Goal: Information Seeking & Learning: Learn about a topic

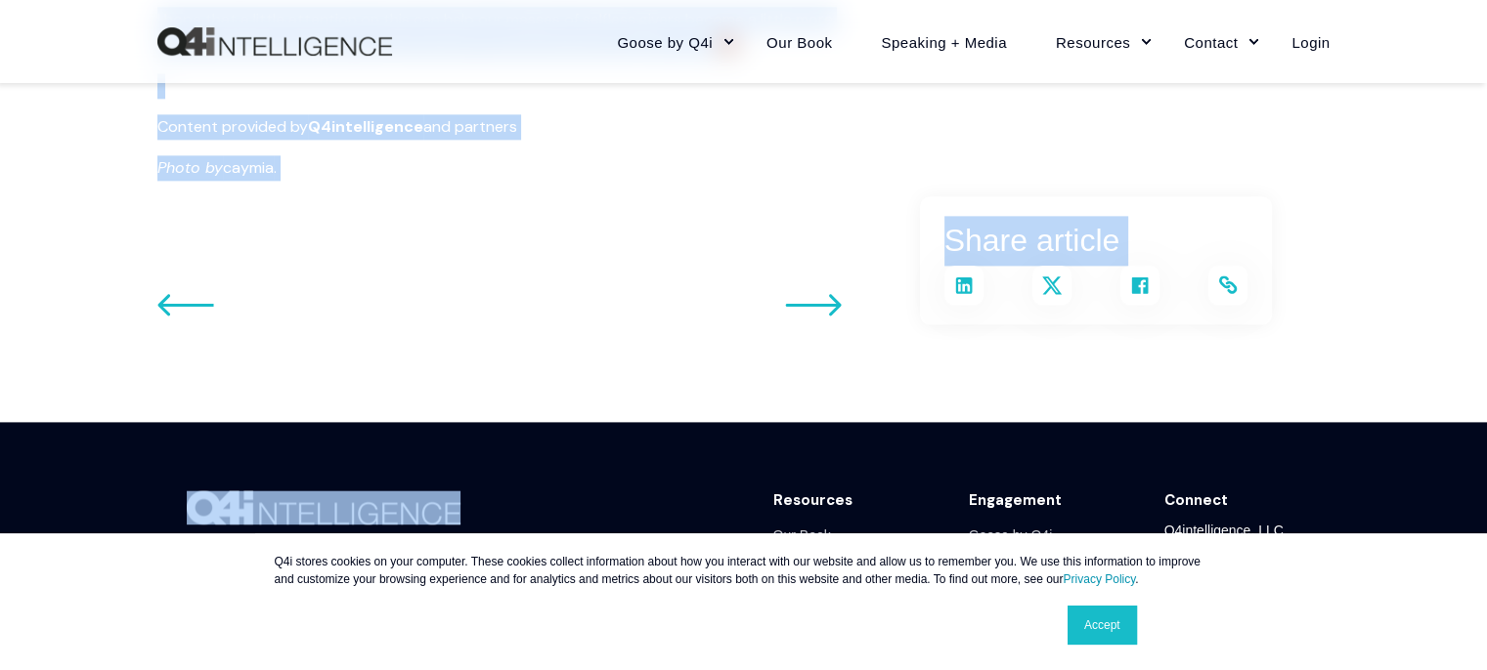
scroll to position [2431, 0]
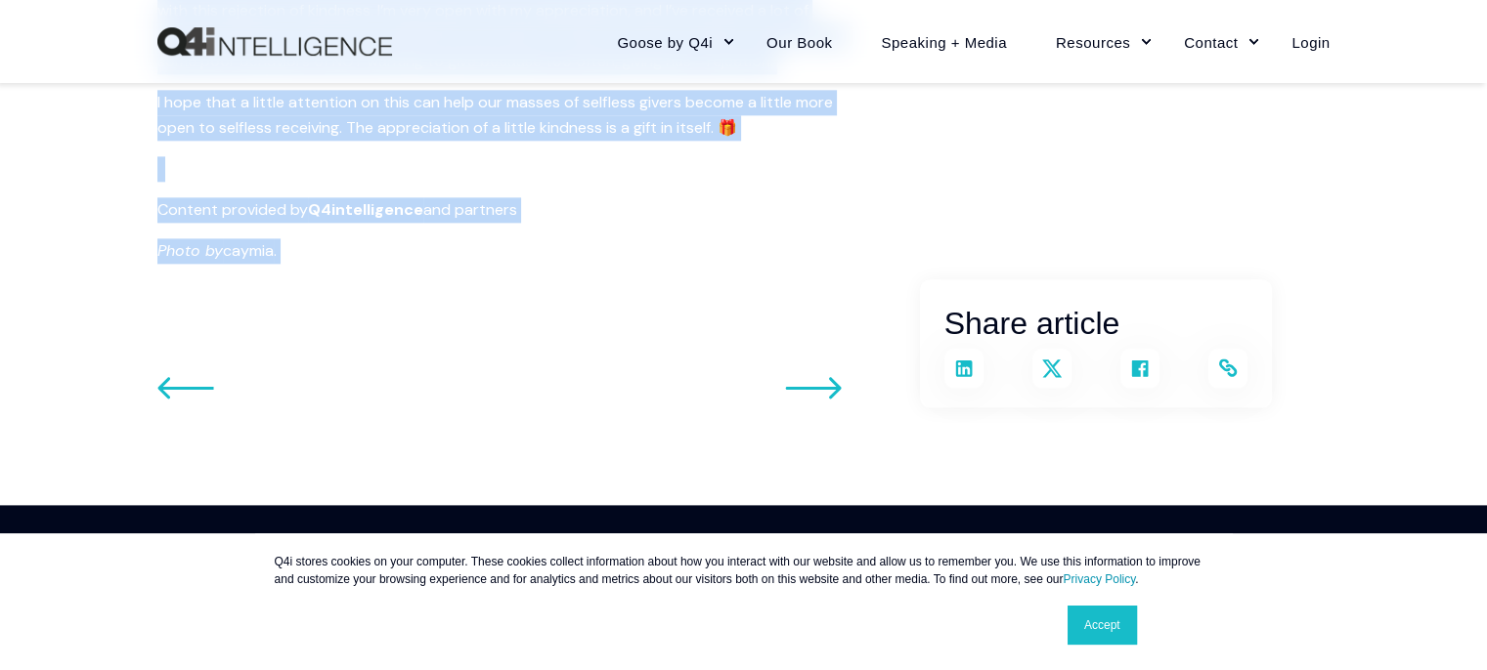
drag, startPoint x: 784, startPoint y: 316, endPoint x: 712, endPoint y: 329, distance: 73.6
copy div "Lor Ips do Sitametcons adi eli Seddoe Tem Inc’u Labo et Dolorem Aliqu enimadm V…"
click at [808, 197] on p "Content provided by Q4intelligence and partners" at bounding box center [509, 209] width 704 height 25
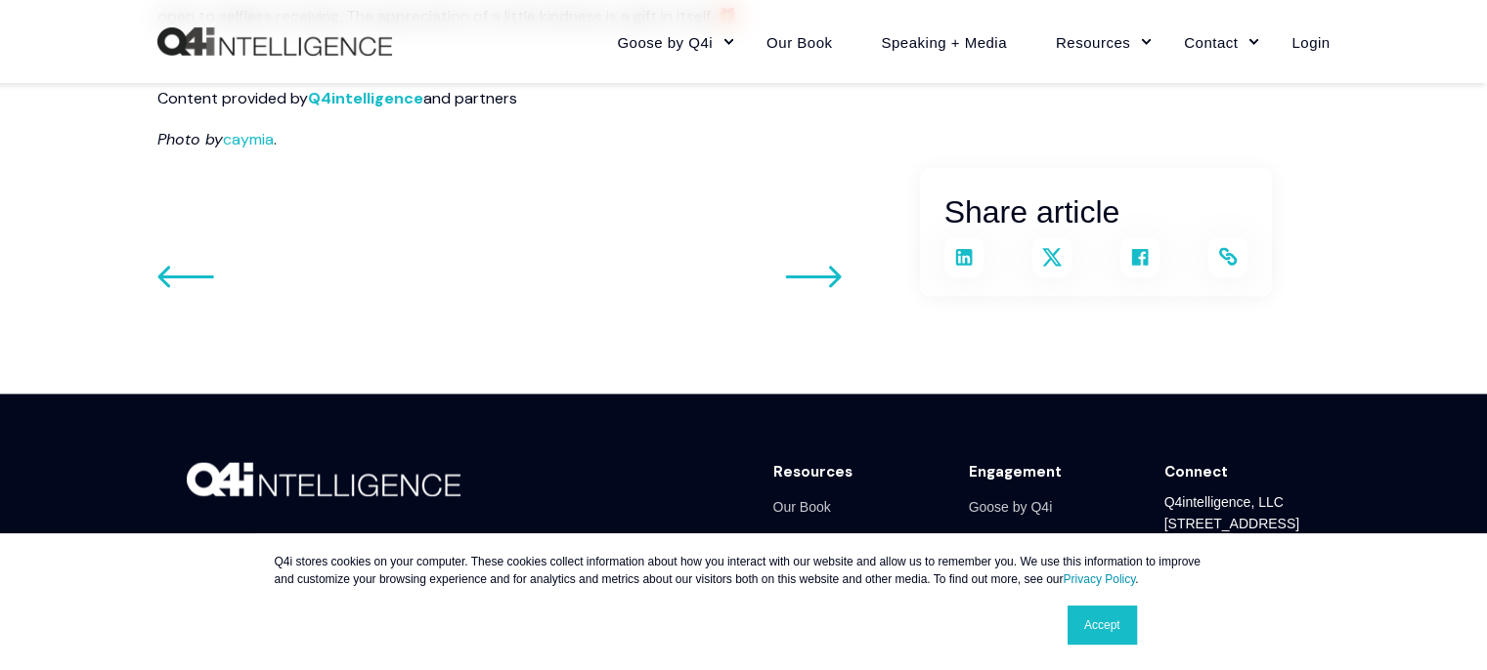
scroll to position [2626, 0]
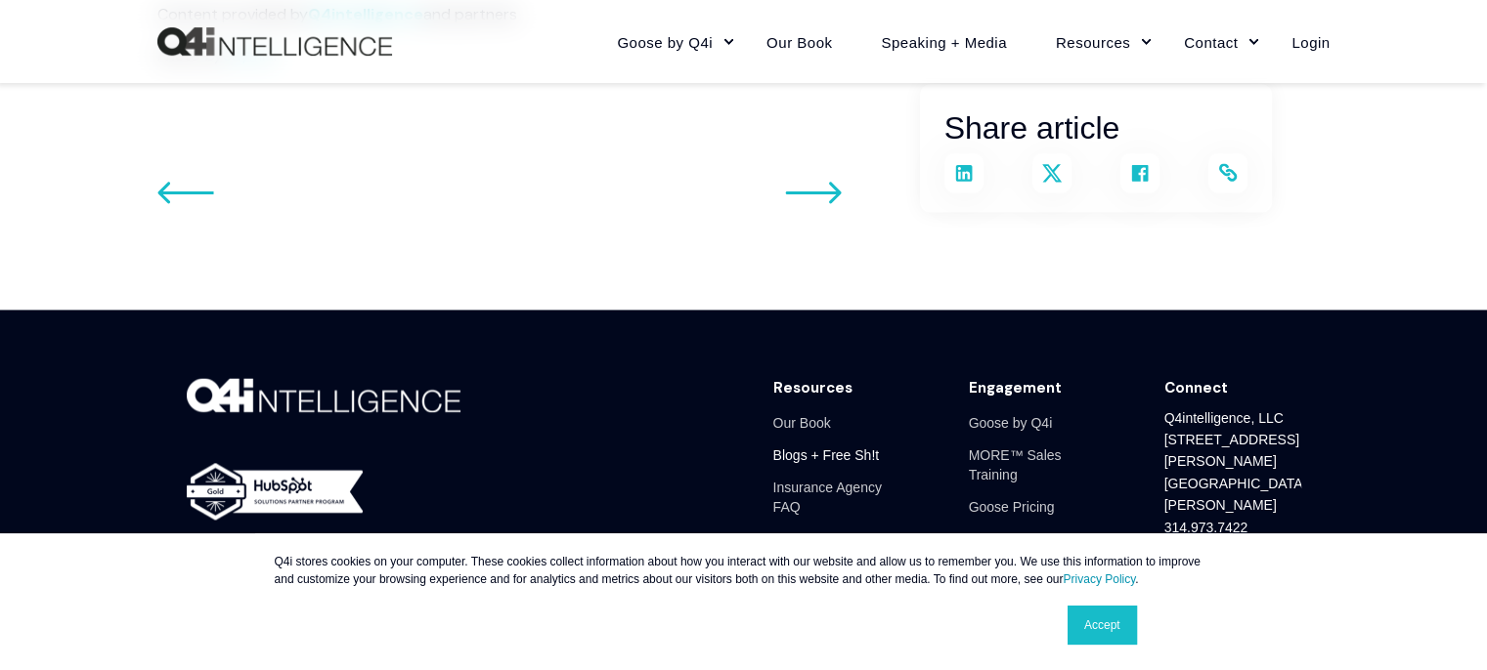
click at [837, 439] on link "Blogs + Free Sh!t" at bounding box center [826, 455] width 107 height 32
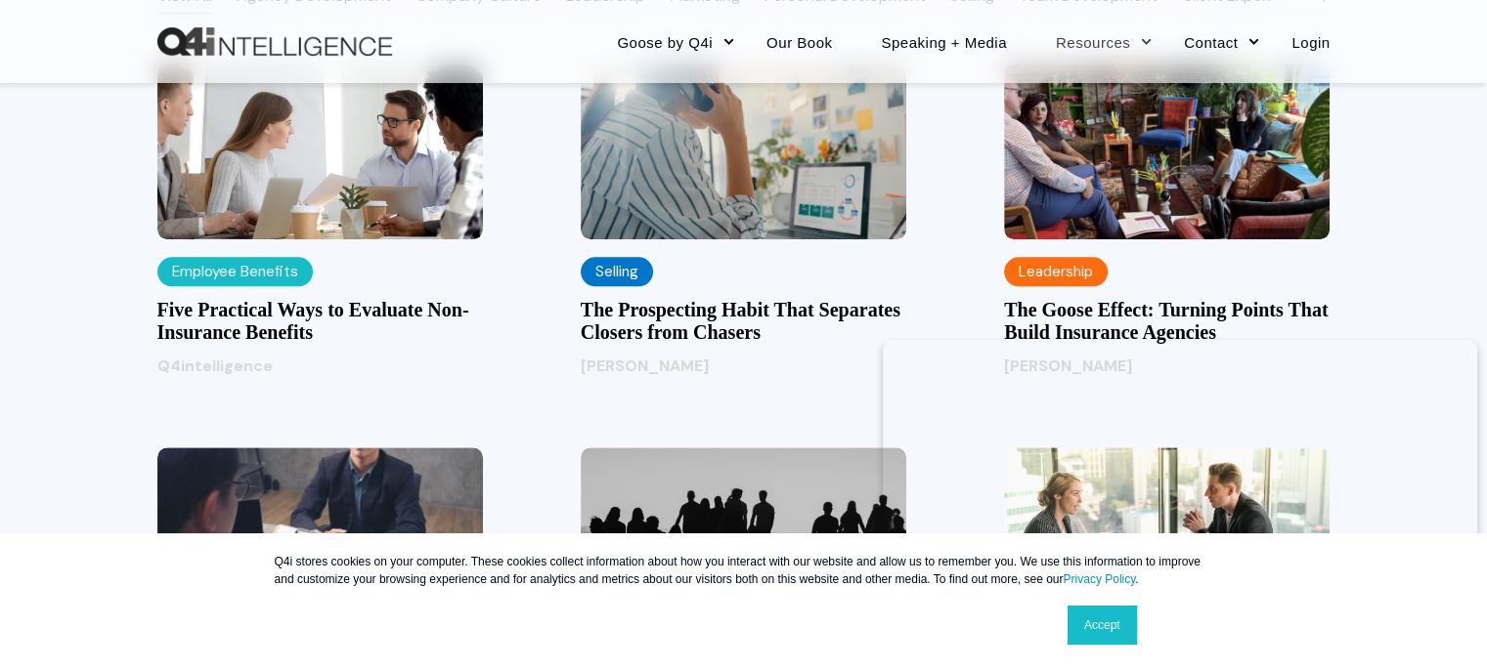
scroll to position [1955, 0]
